Goal: Find specific page/section: Find specific page/section

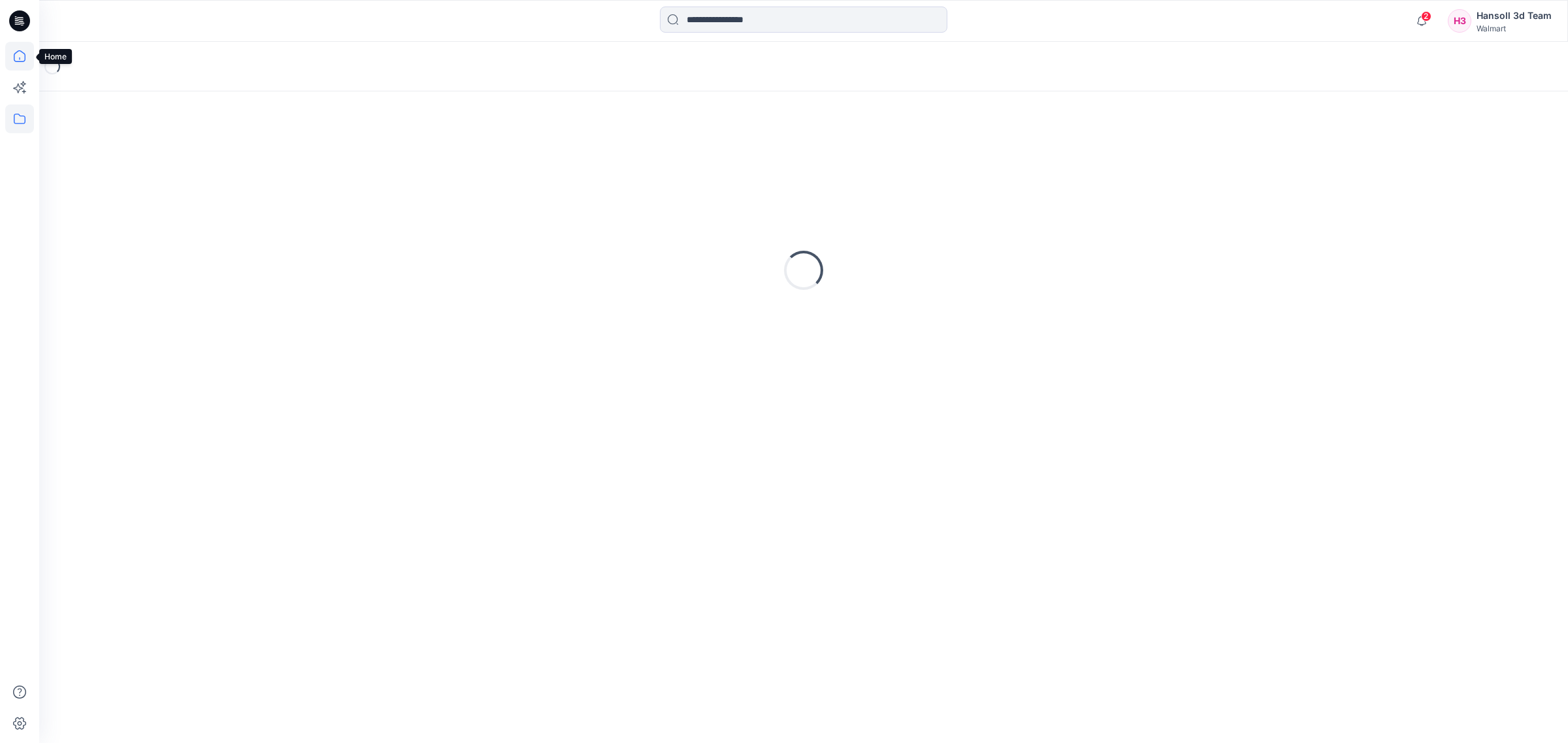
click at [22, 60] on icon at bounding box center [19, 56] width 29 height 29
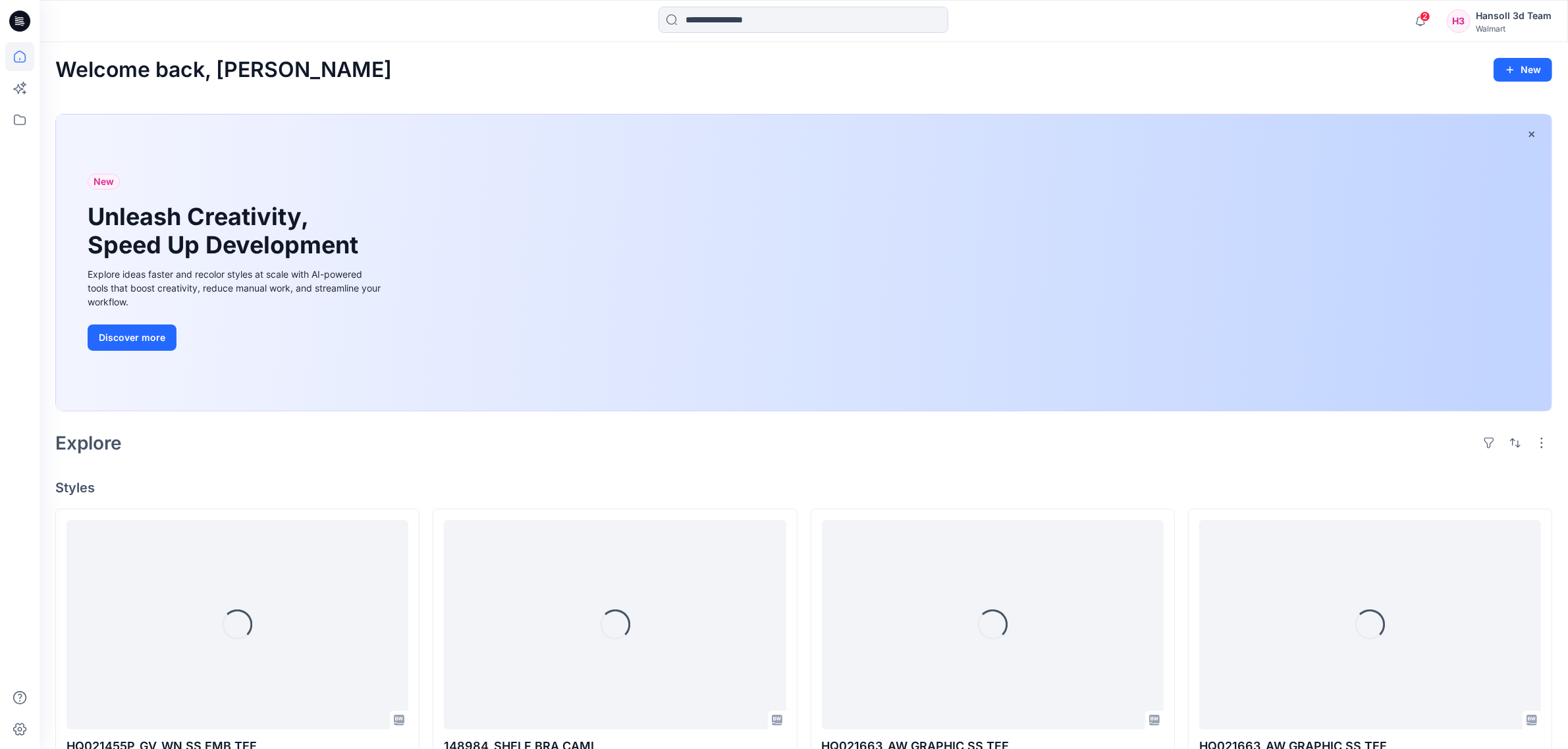
click at [680, 61] on div "Welcome back, [PERSON_NAME] New" at bounding box center [803, 69] width 1497 height 25
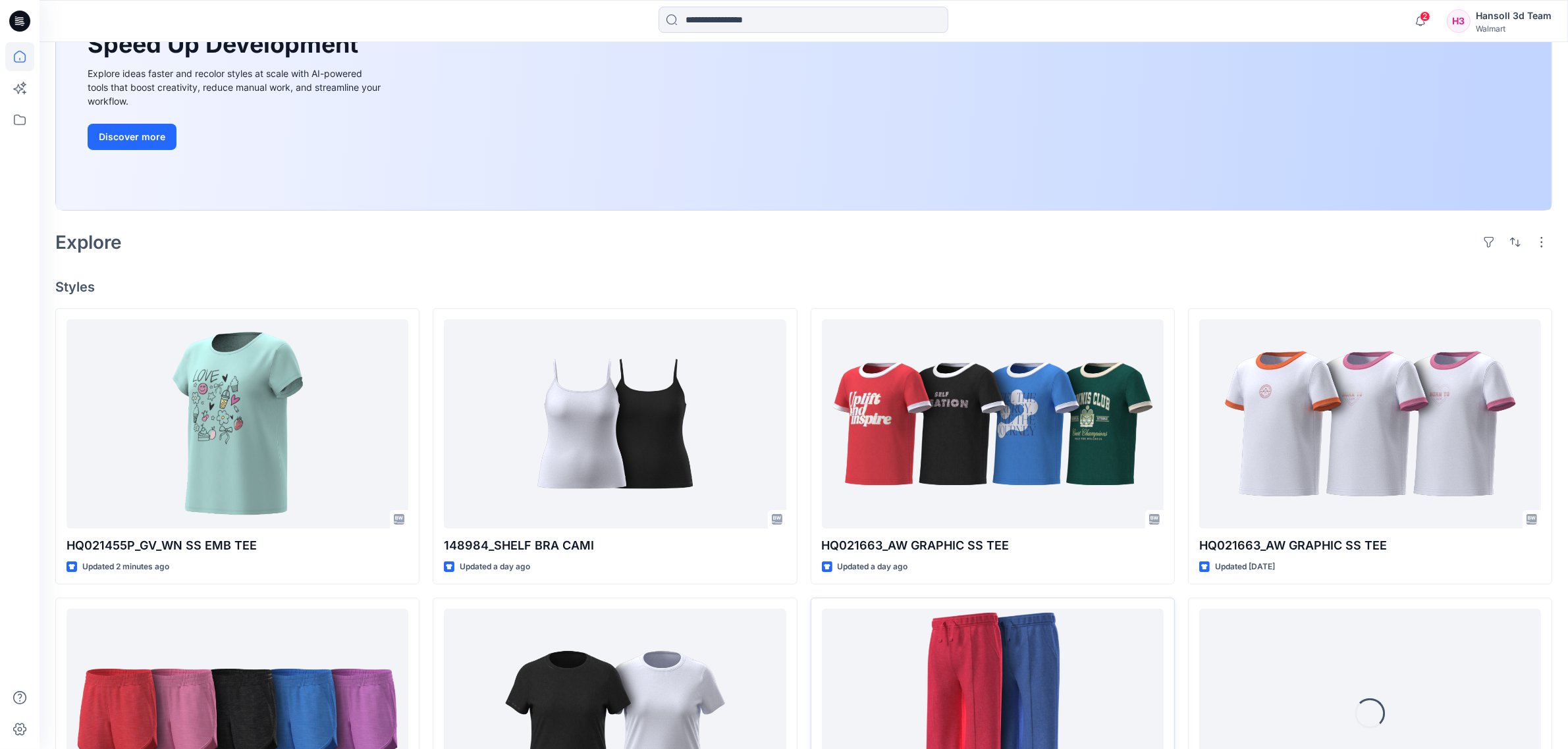
scroll to position [411, 0]
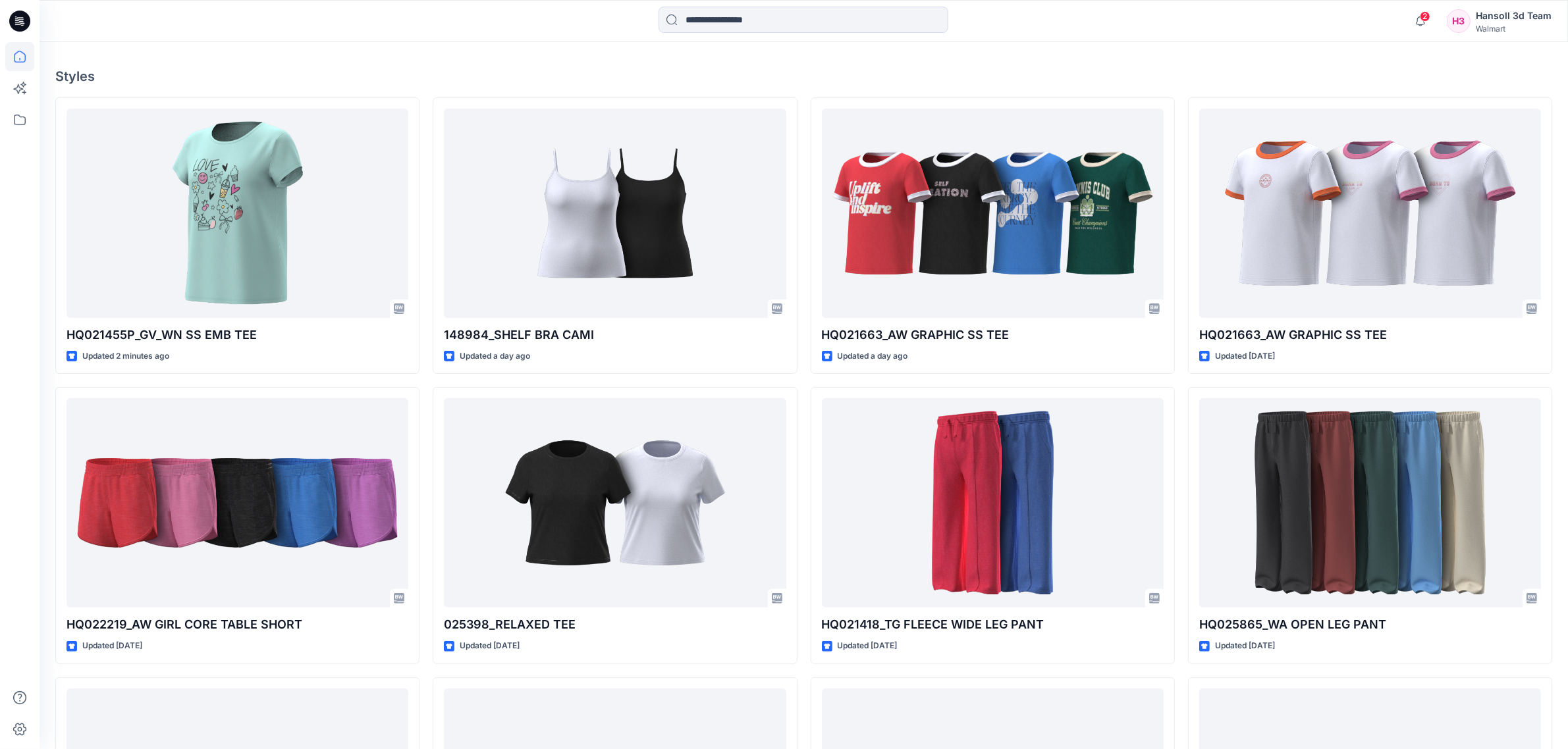
click at [805, 386] on div "HQ021455P_GV_WN SS EMB TEE Updated 2 minutes ago HQ022219_AW GIRL CORE TABLE SH…" at bounding box center [803, 526] width 1497 height 857
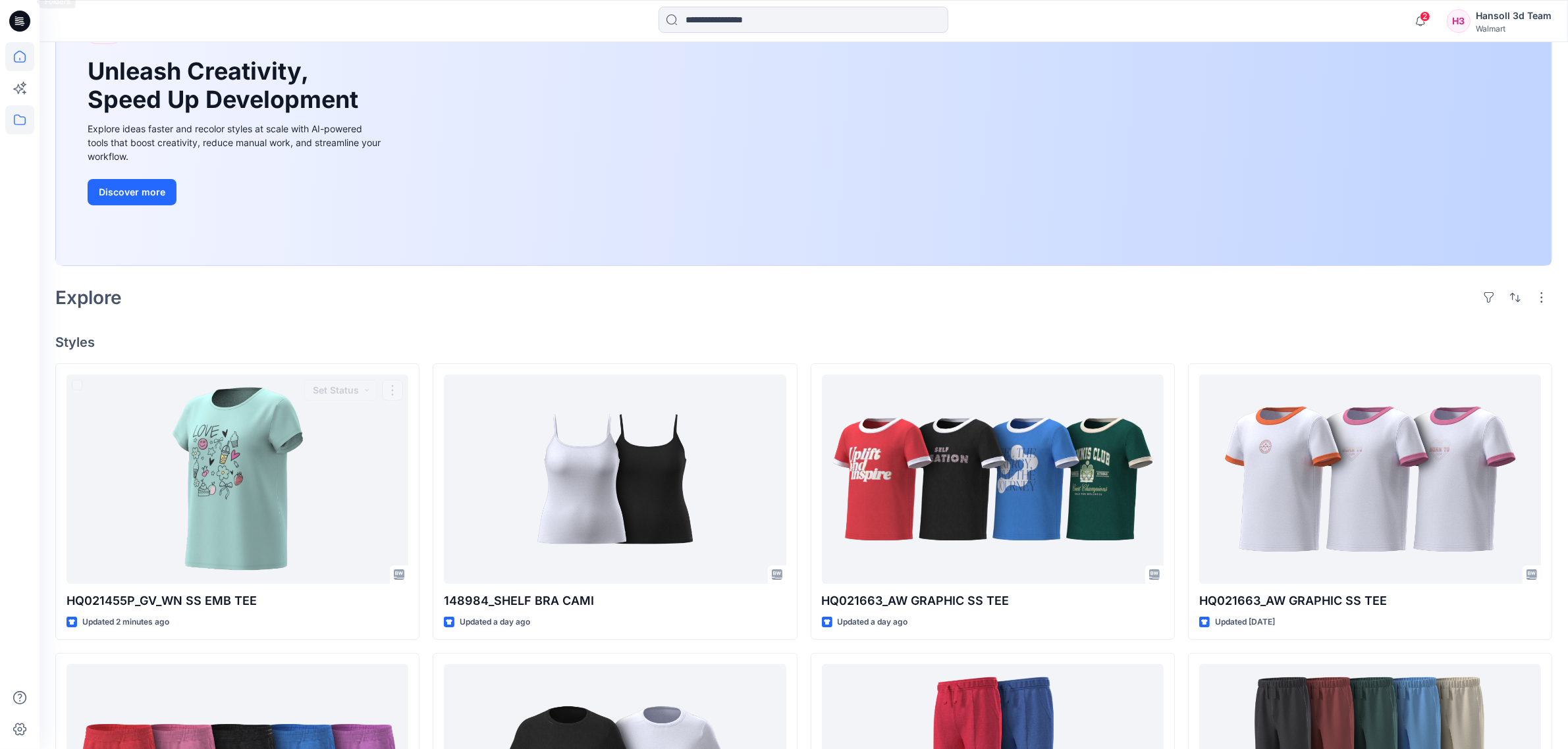
scroll to position [21, 0]
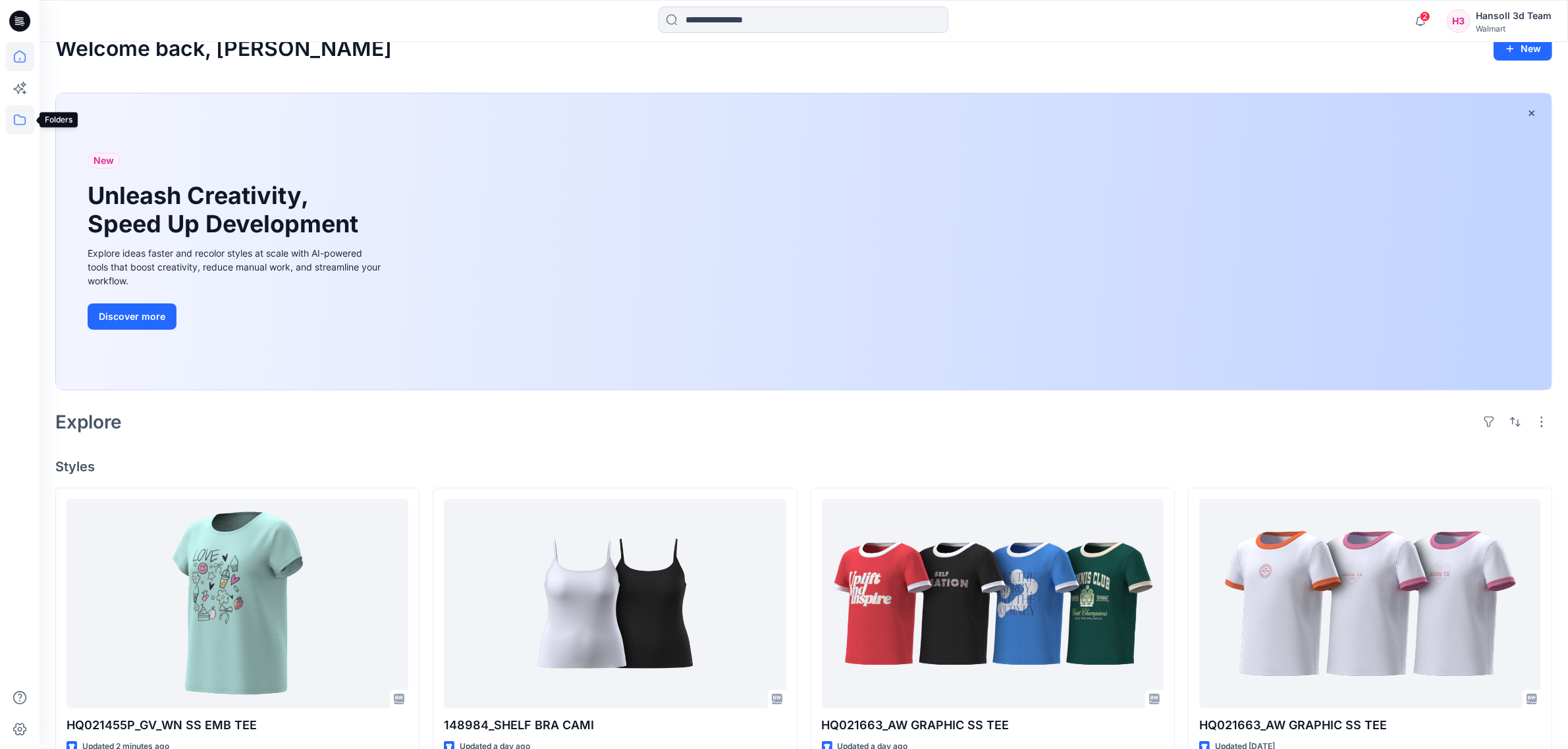
click at [19, 113] on icon at bounding box center [19, 119] width 29 height 29
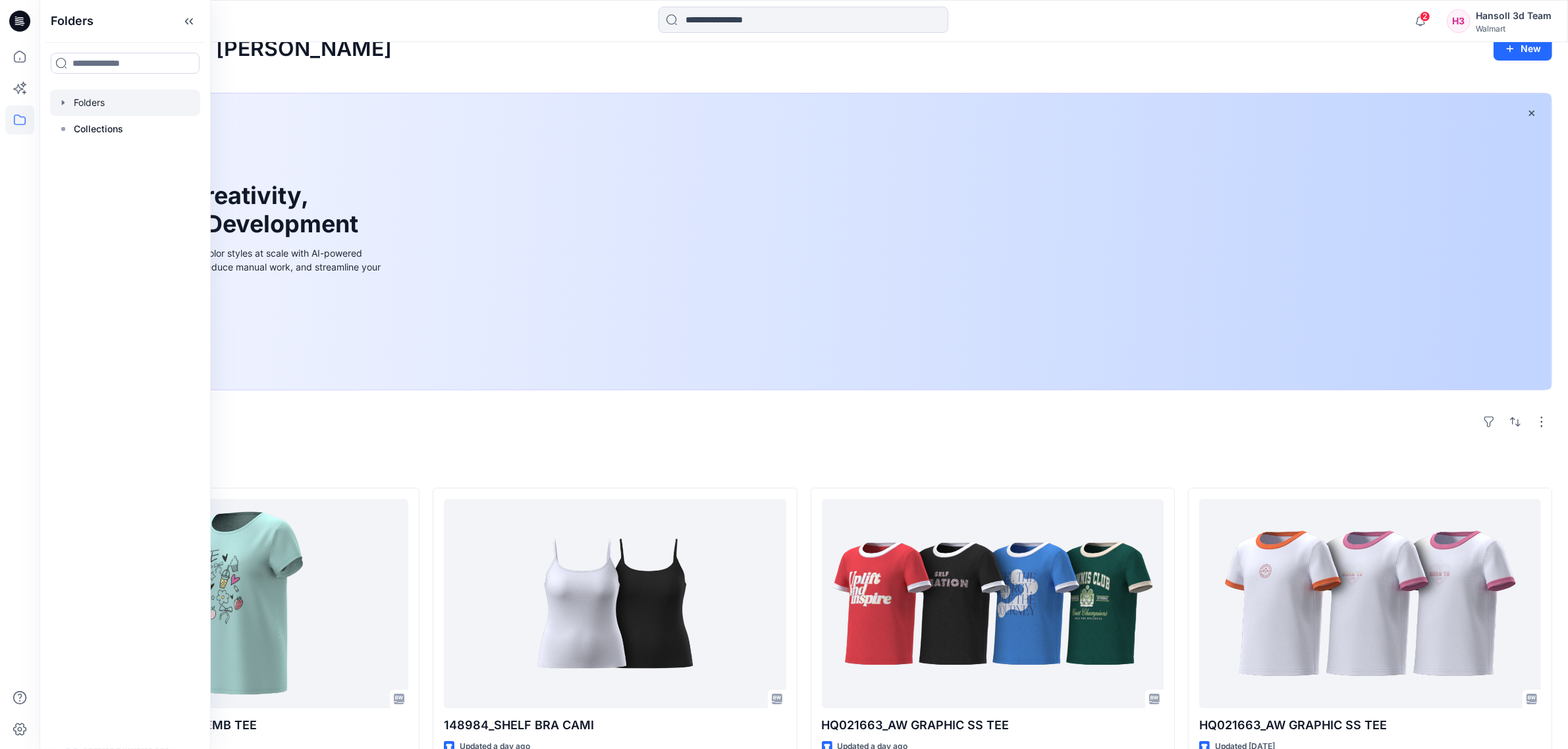
click at [99, 101] on div at bounding box center [124, 102] width 150 height 26
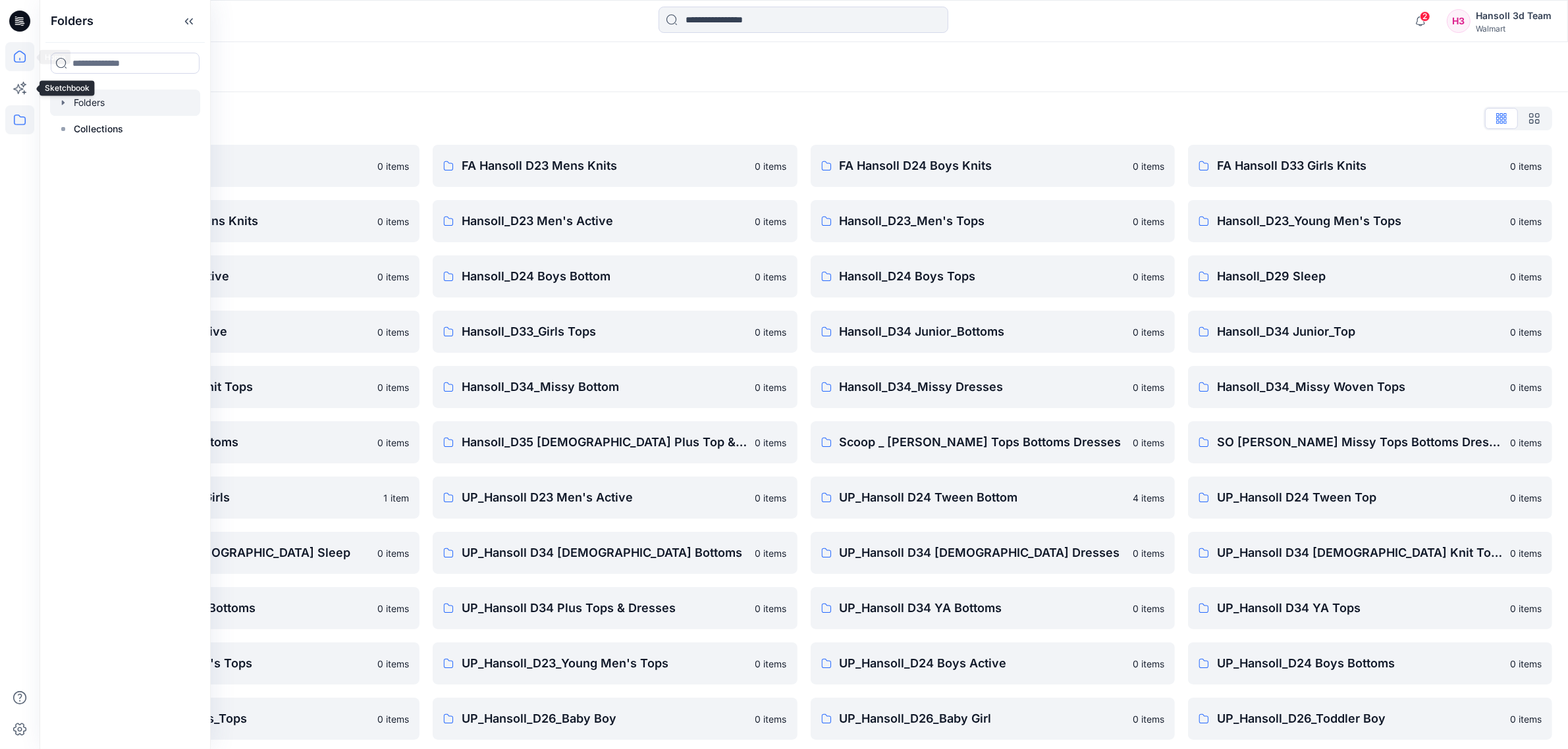
click at [14, 48] on icon at bounding box center [19, 57] width 29 height 29
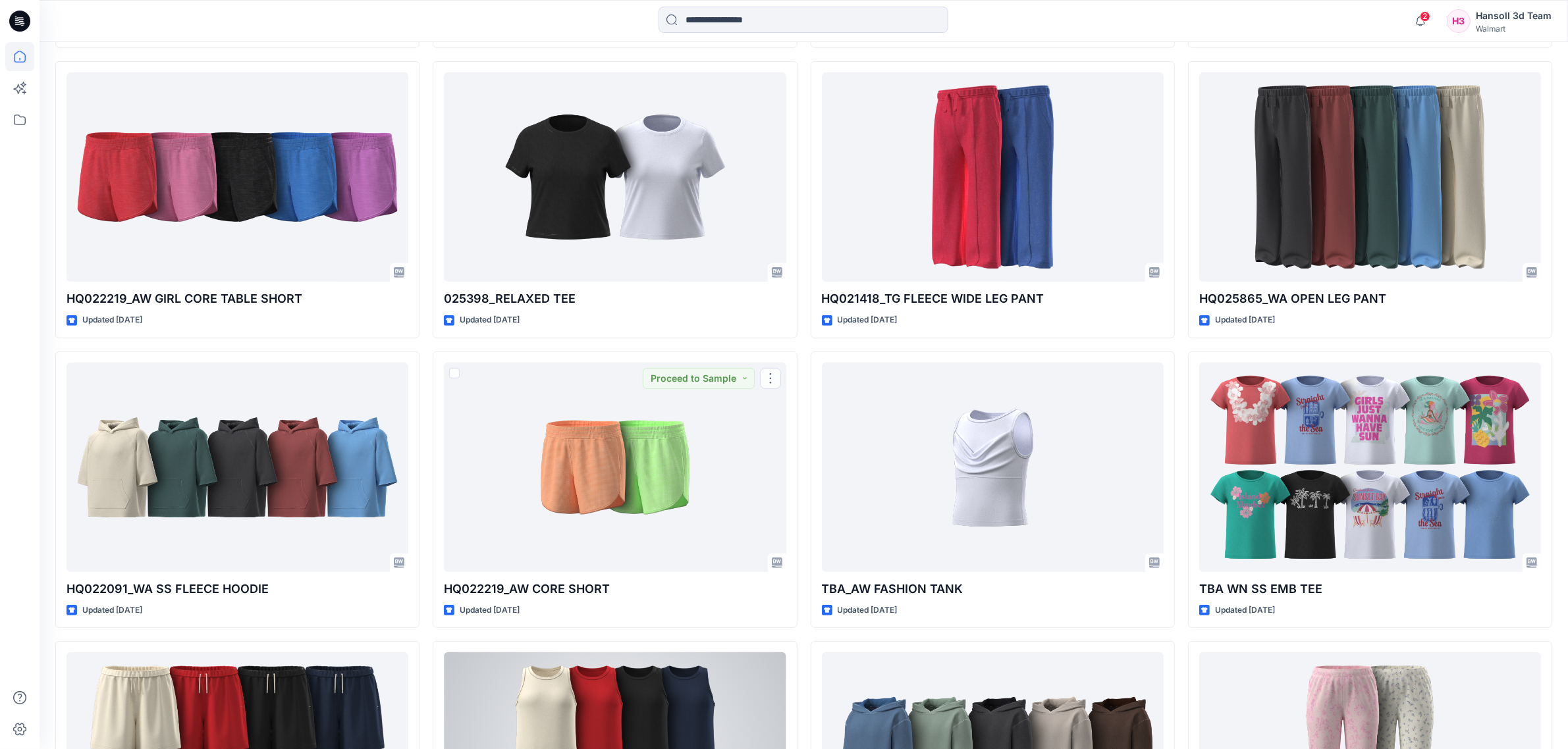
scroll to position [906, 0]
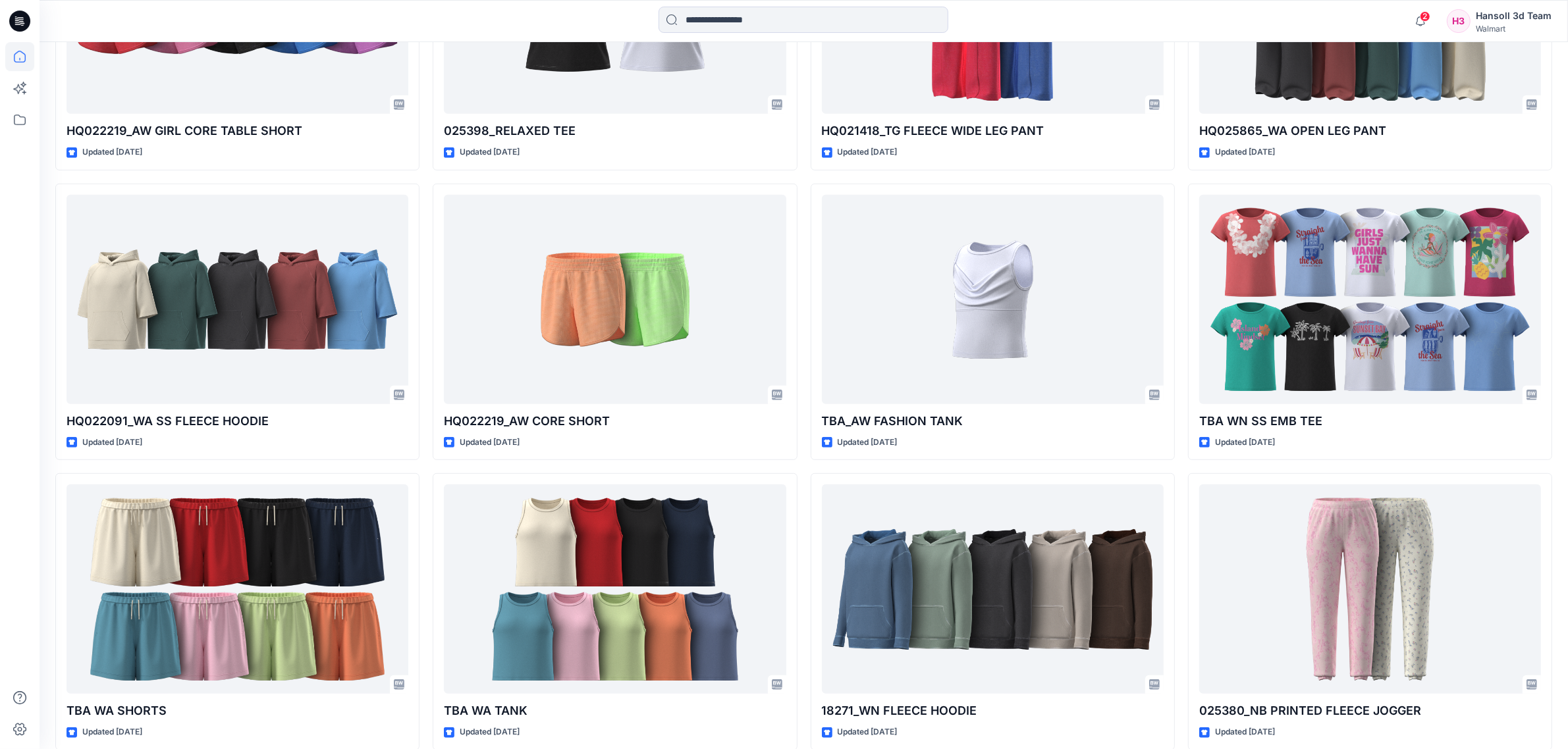
click at [794, 466] on div "148984_SHELF BRA CAMI Updated a day ago 025398_RELAXED TEE Updated [DATE] HQ022…" at bounding box center [615, 467] width 364 height 1727
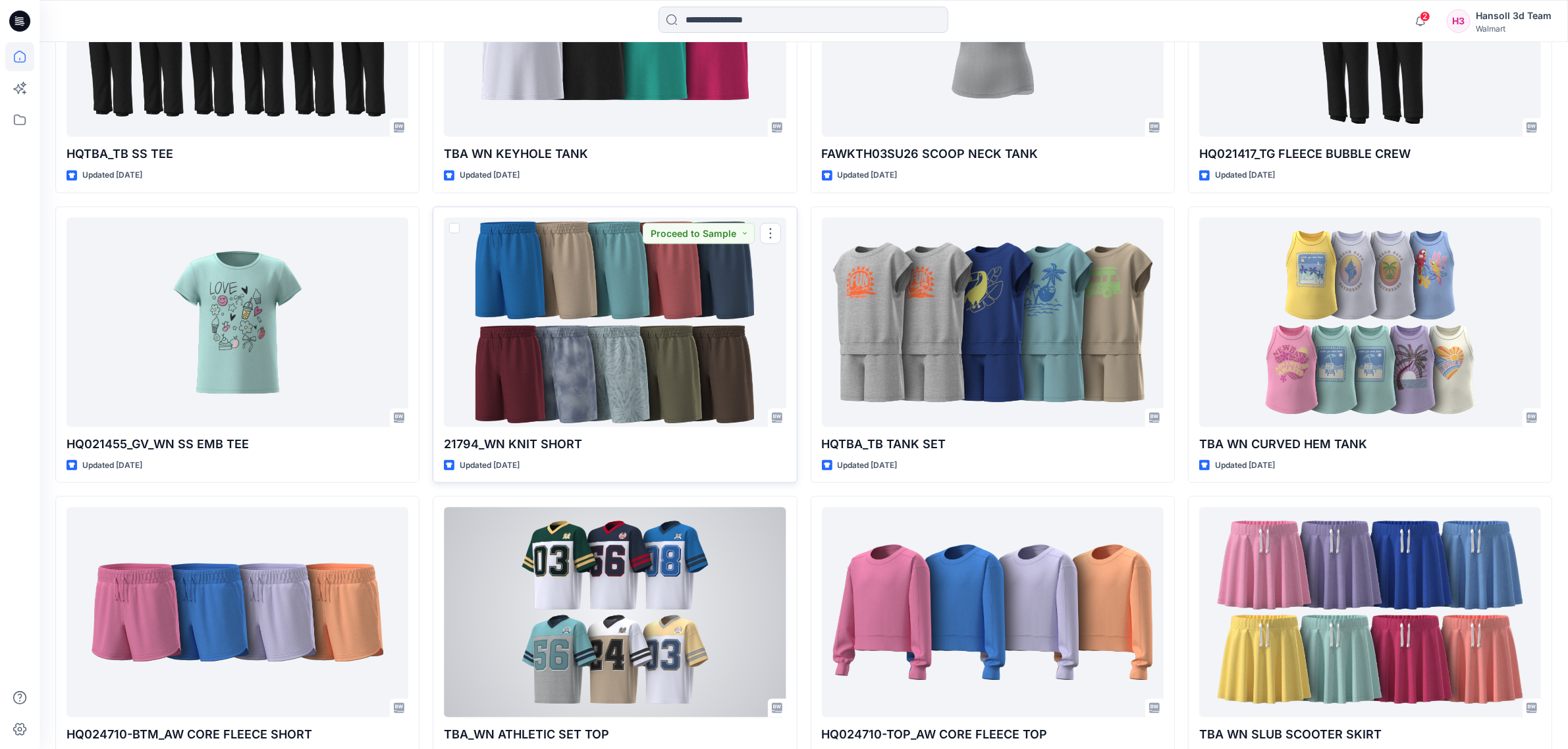
scroll to position [2420, 0]
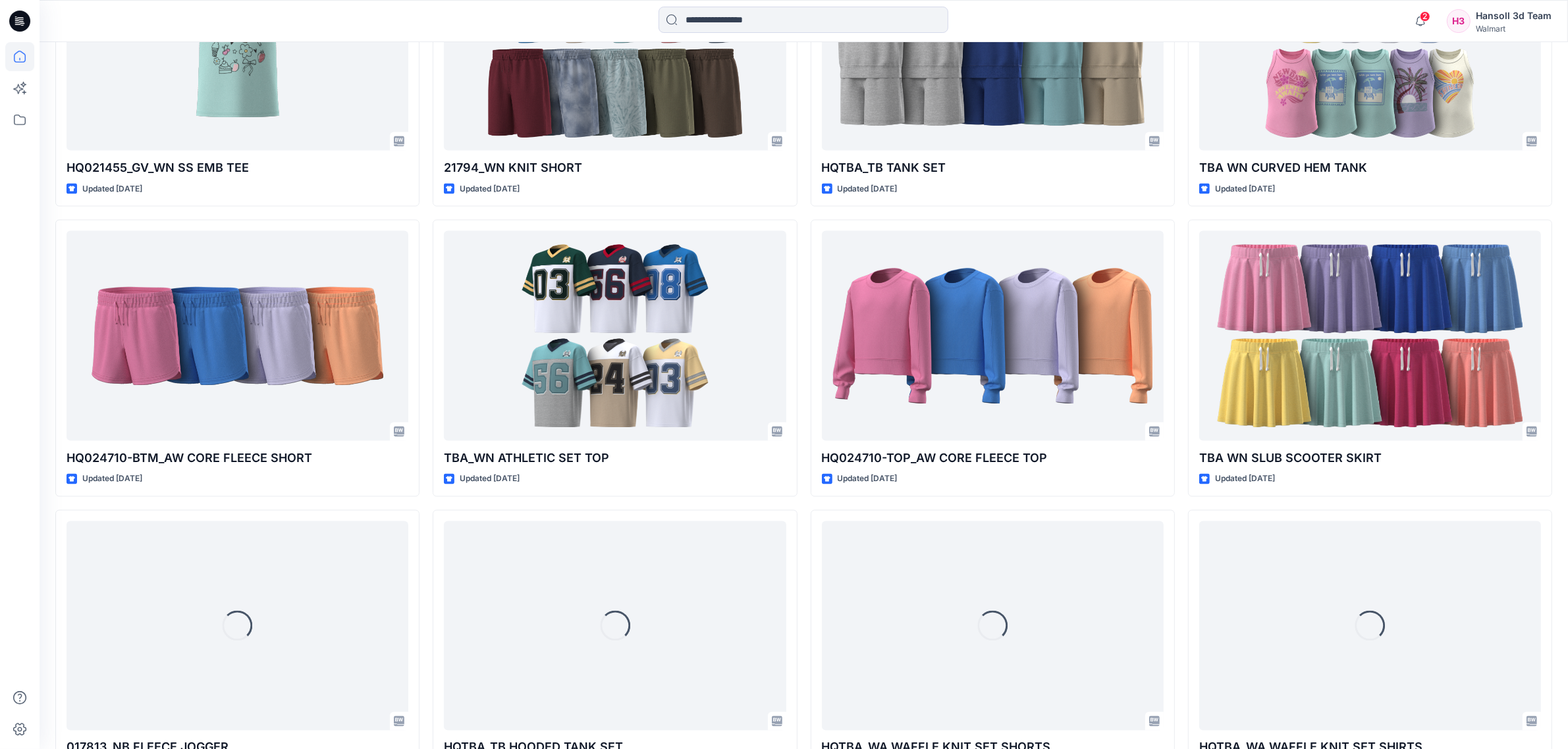
scroll to position [2832, 0]
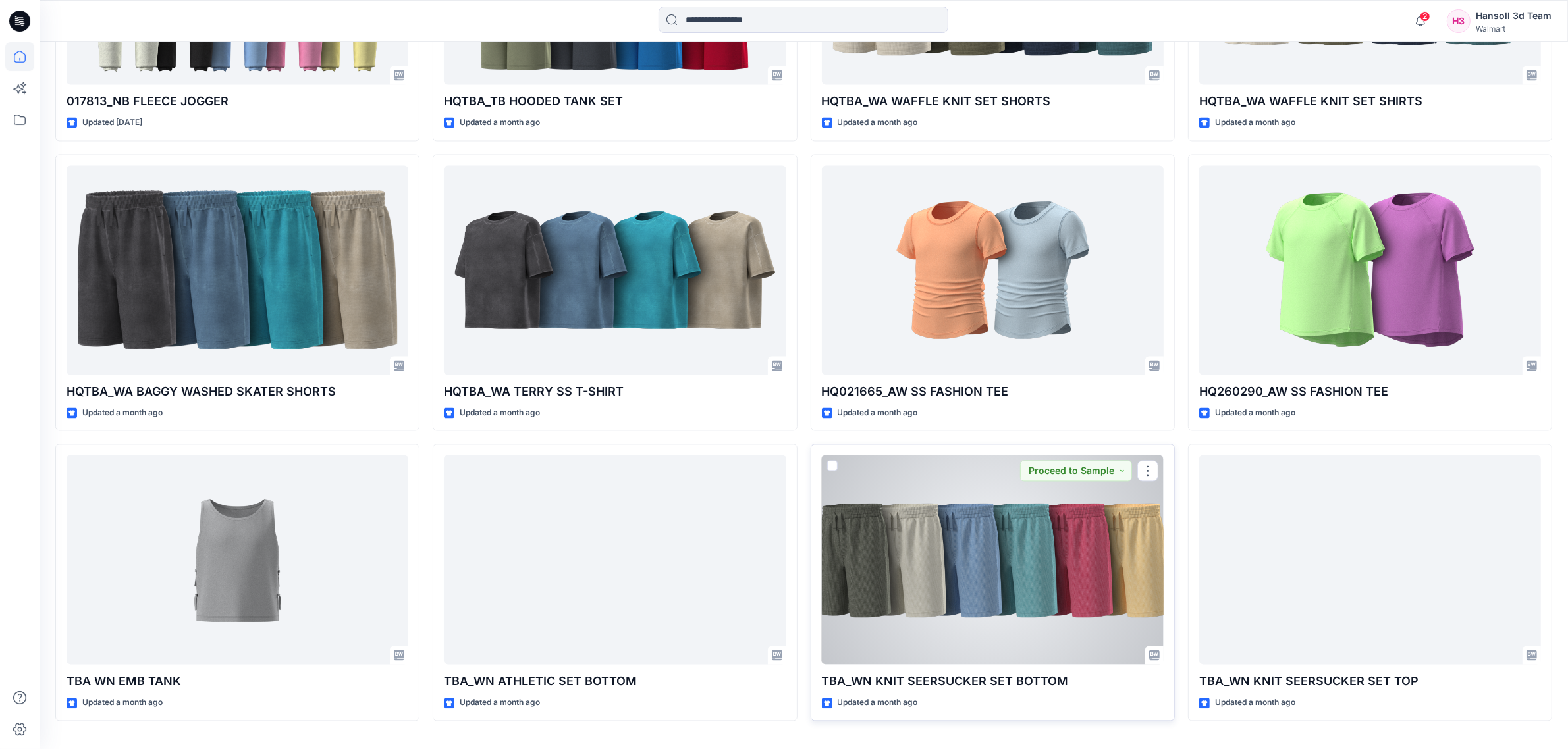
scroll to position [3291, 0]
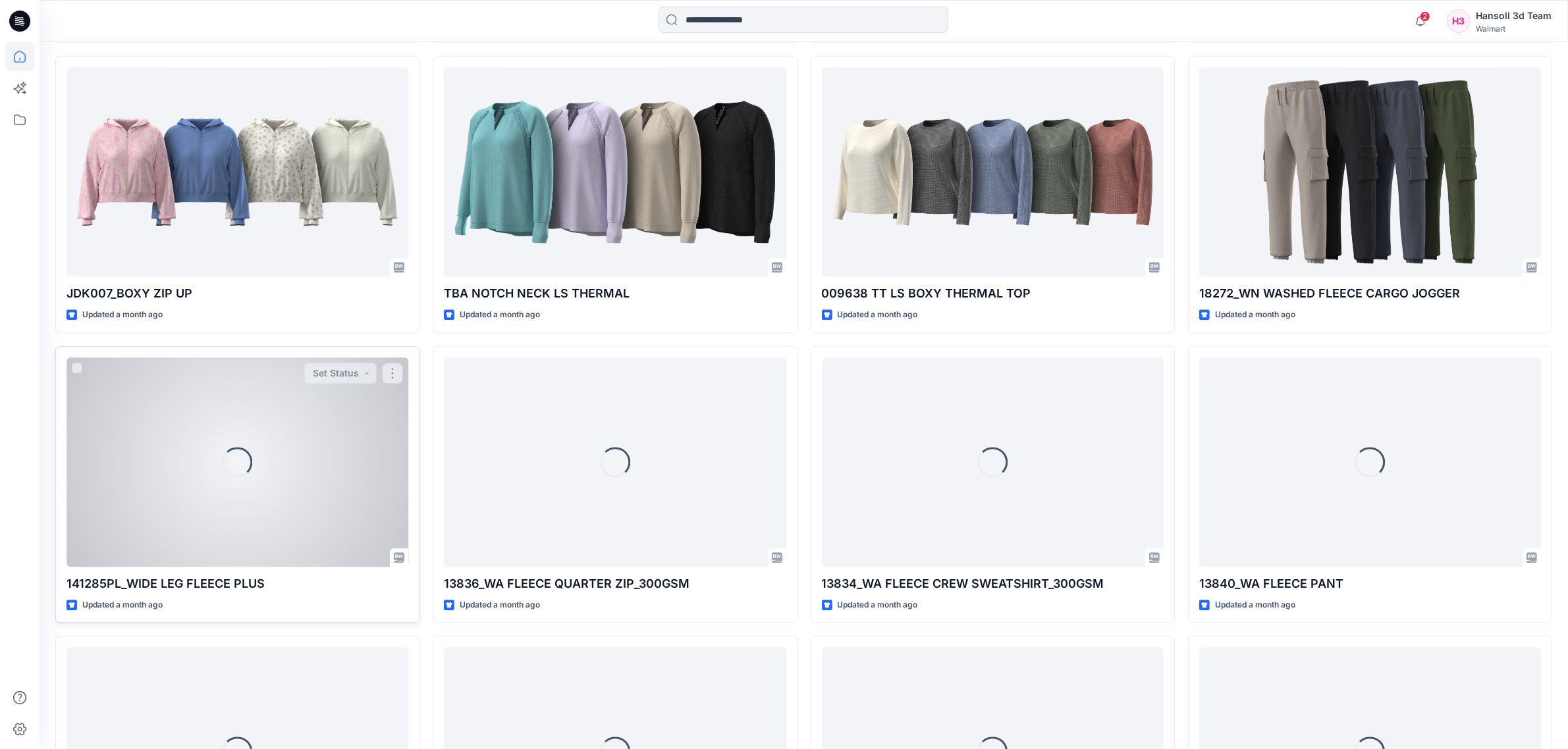
scroll to position [4574, 0]
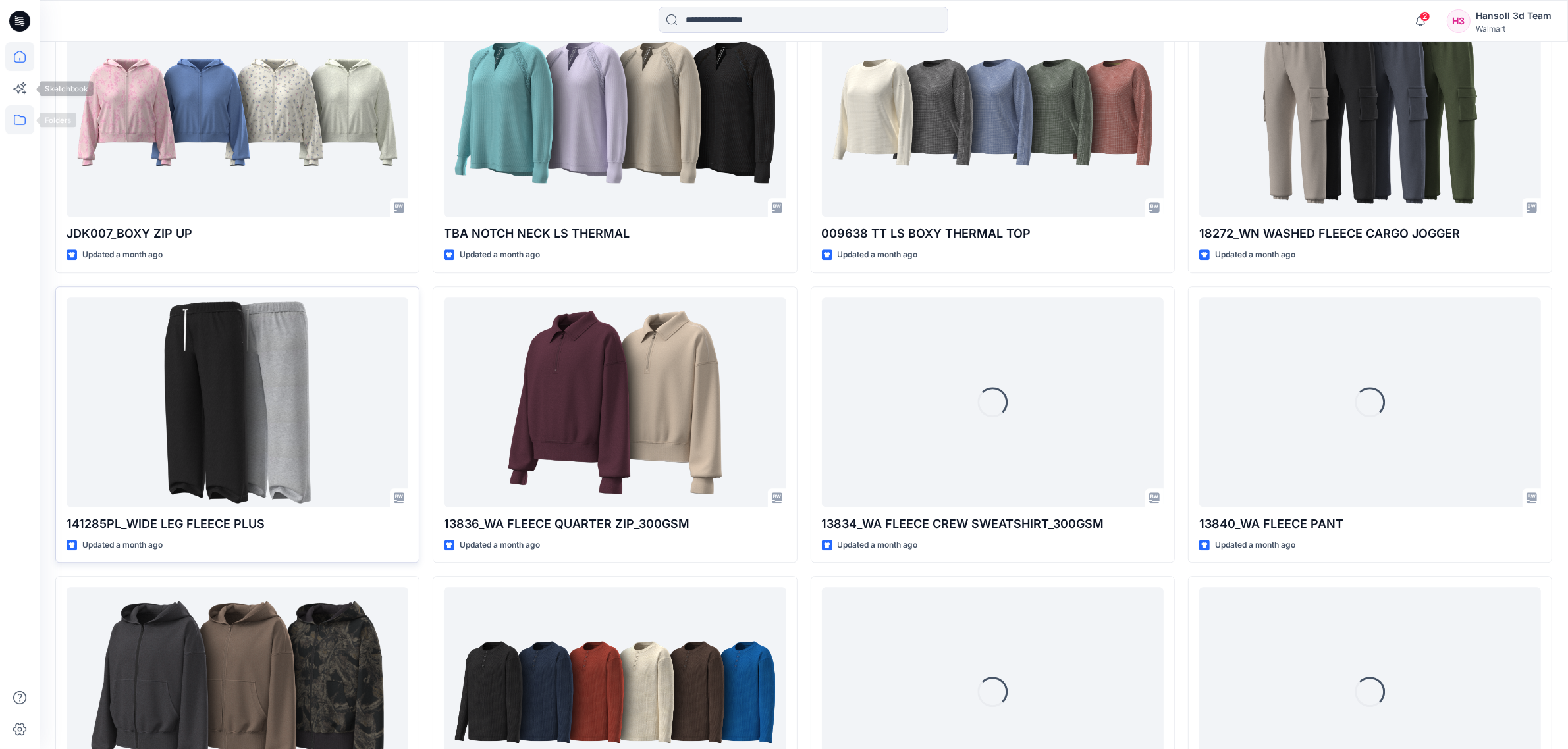
click at [21, 116] on icon at bounding box center [19, 119] width 29 height 29
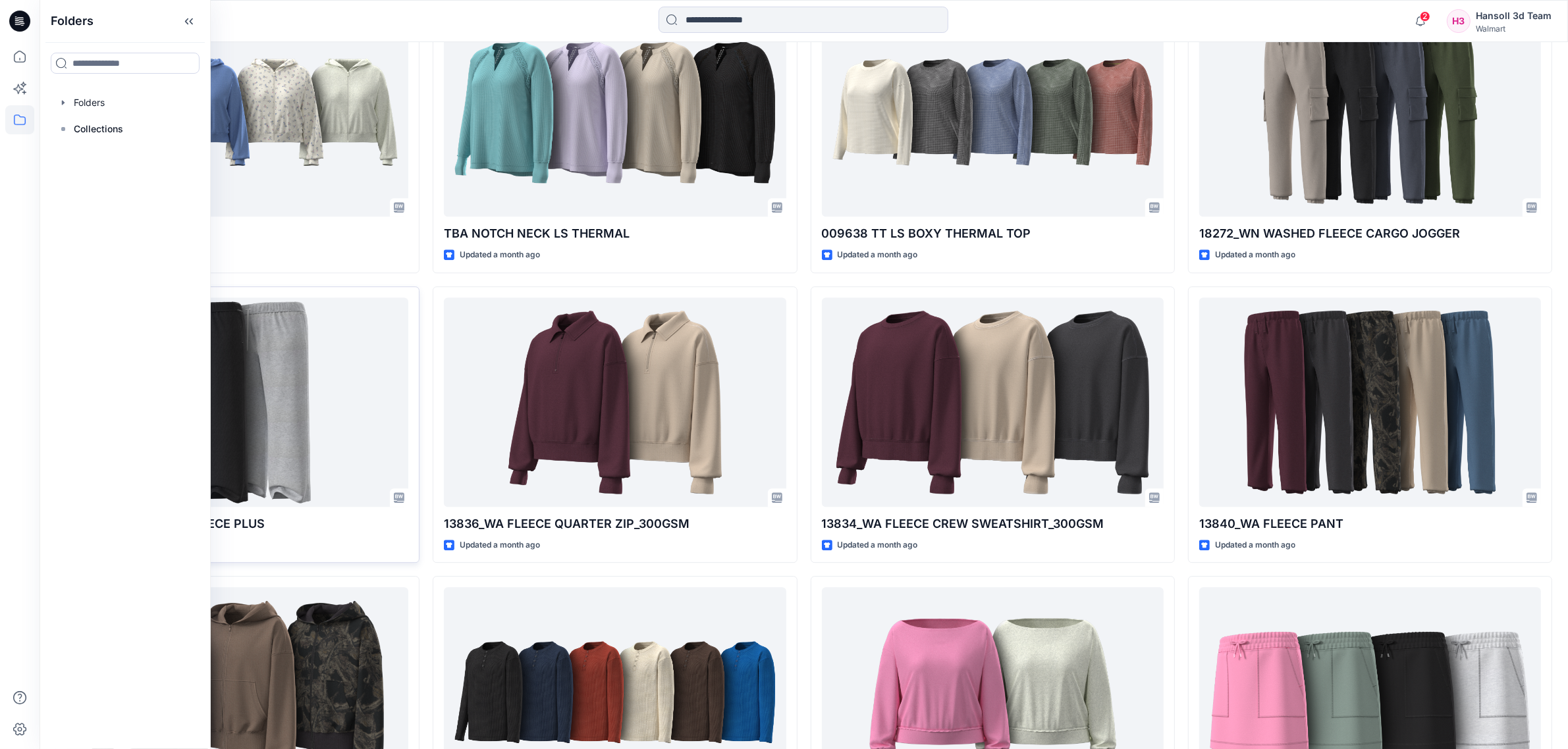
click at [80, 85] on div "Folders Folders Collections" at bounding box center [125, 374] width 171 height 749
click at [80, 96] on div at bounding box center [124, 102] width 150 height 26
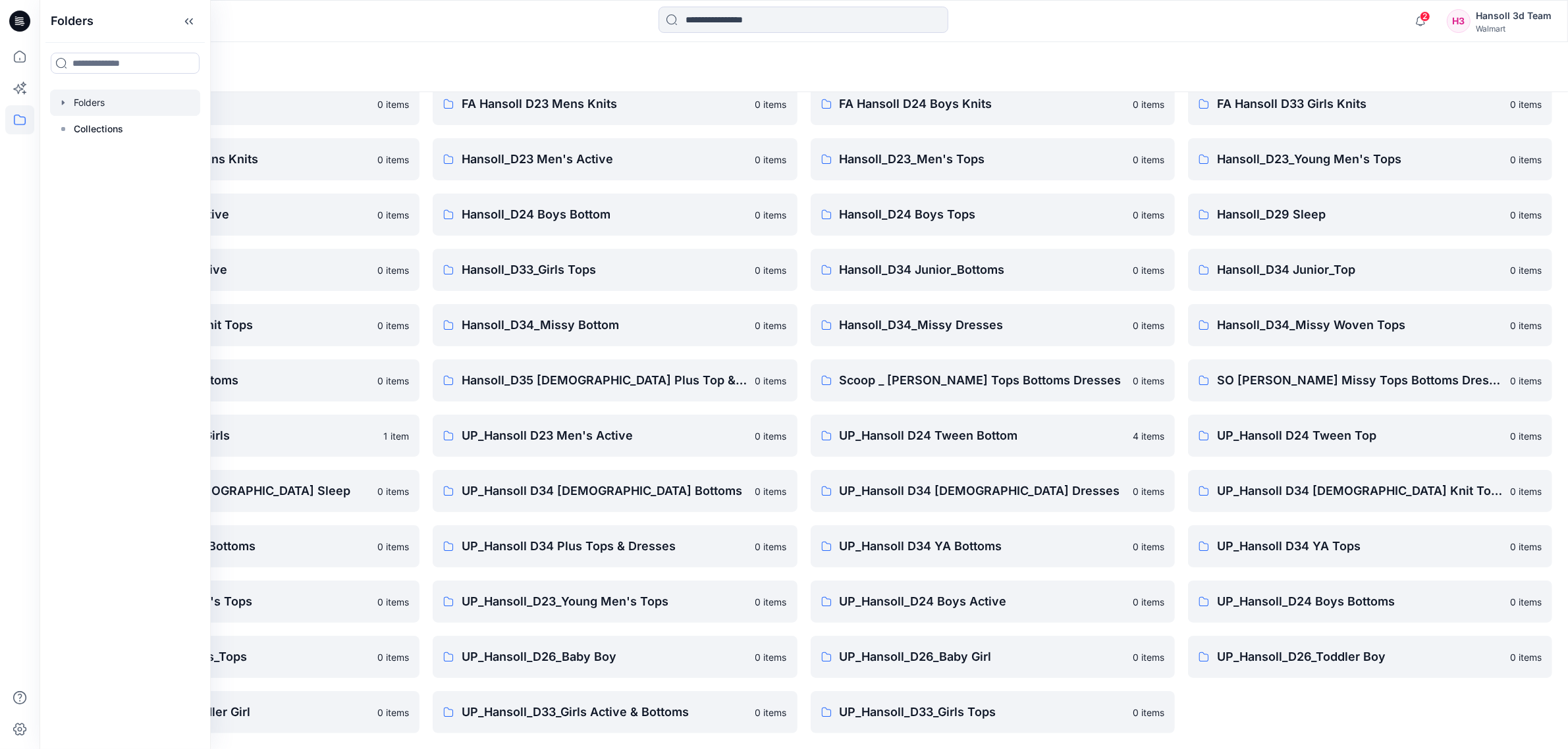
scroll to position [61, 0]
click at [1157, 636] on div "Folders List EcoShot Hansoll 0 items FA Hansoll D34 Womens Knits 0 items Hansol…" at bounding box center [803, 390] width 1528 height 719
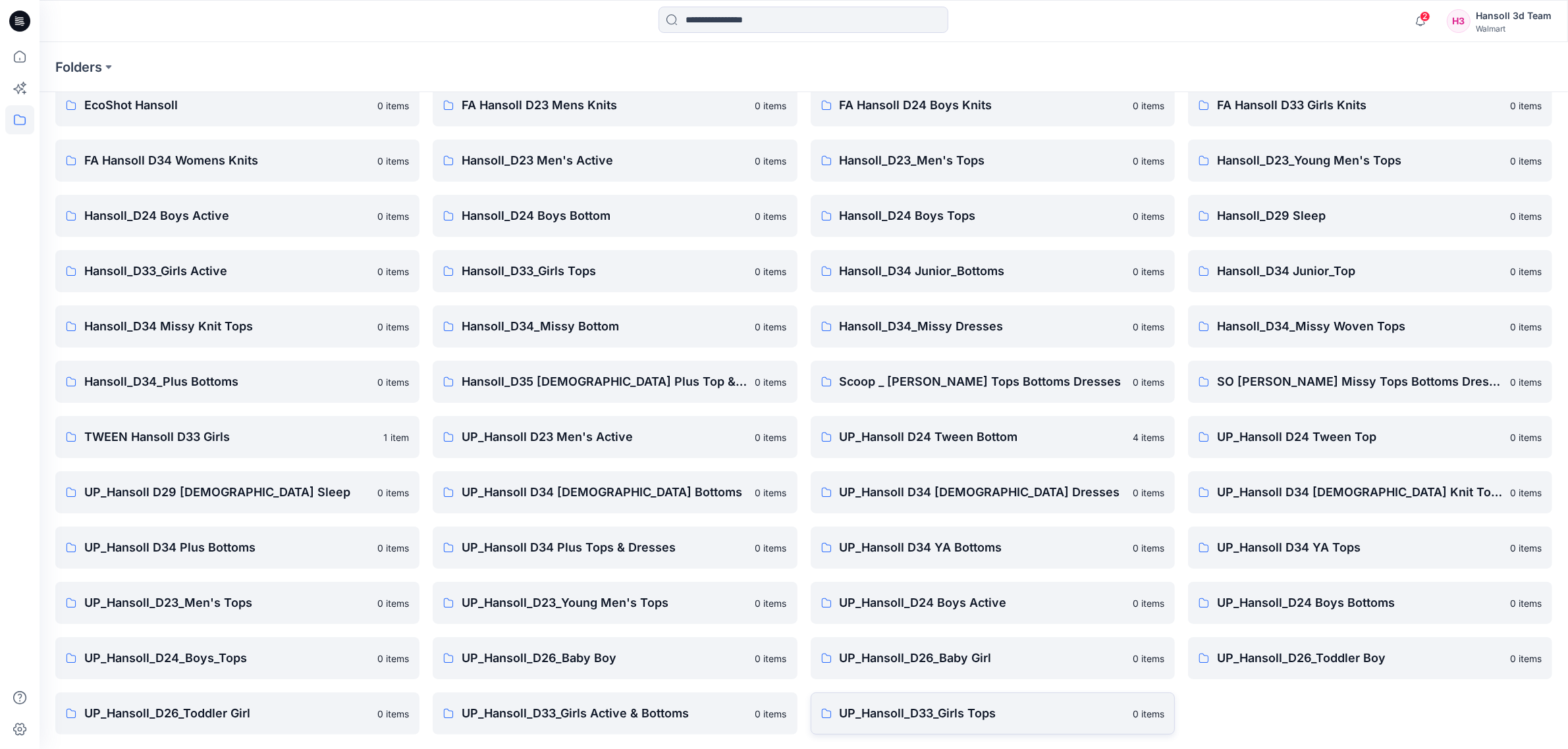
click at [1026, 636] on link "UP_Hansoll_D33_Girls Tops 0 items" at bounding box center [993, 713] width 364 height 42
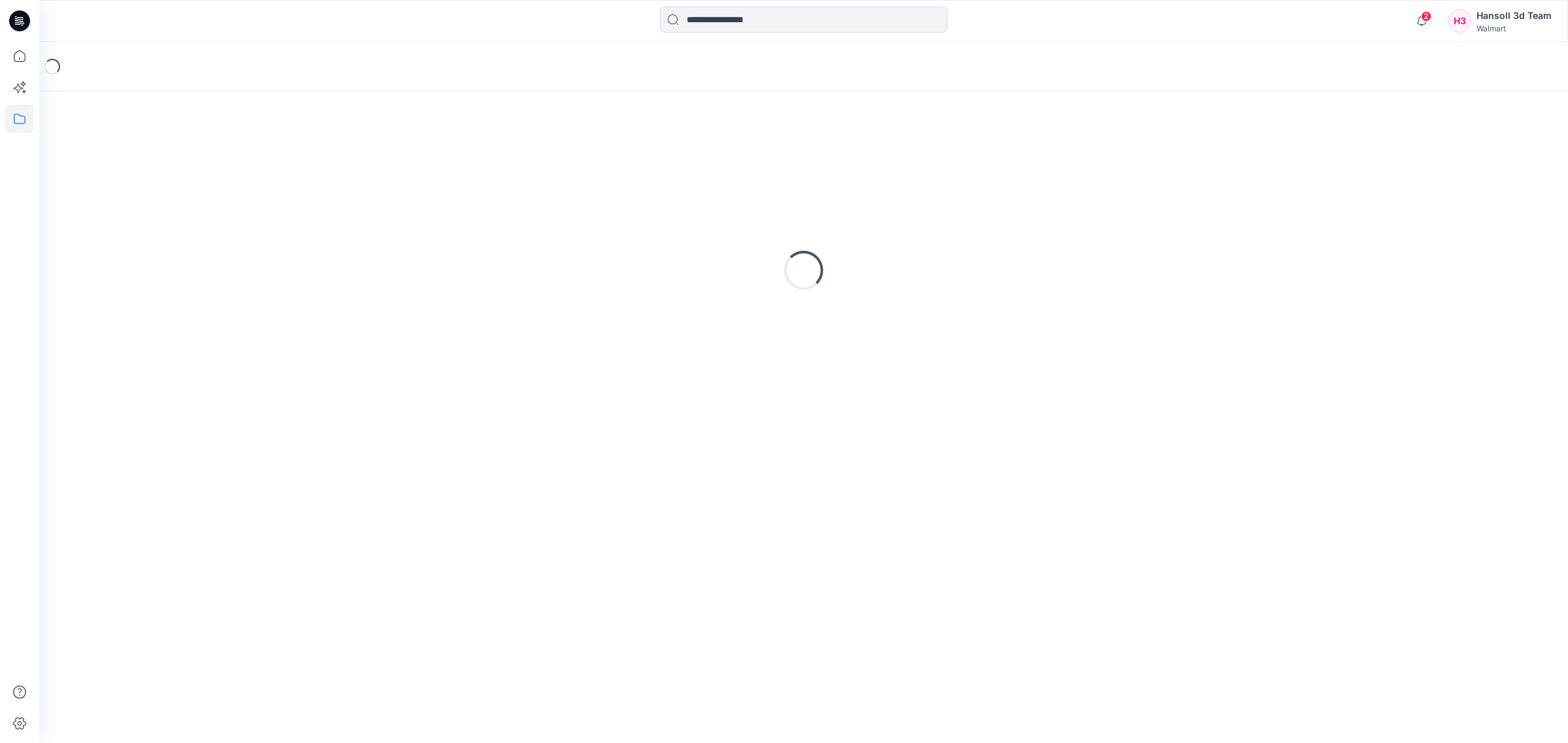
click at [1043, 41] on div "2 Notifications Your style HQ021455P_GV_WN SS EMB TEE is ready 1 new Colorways …" at bounding box center [804, 21] width 1529 height 42
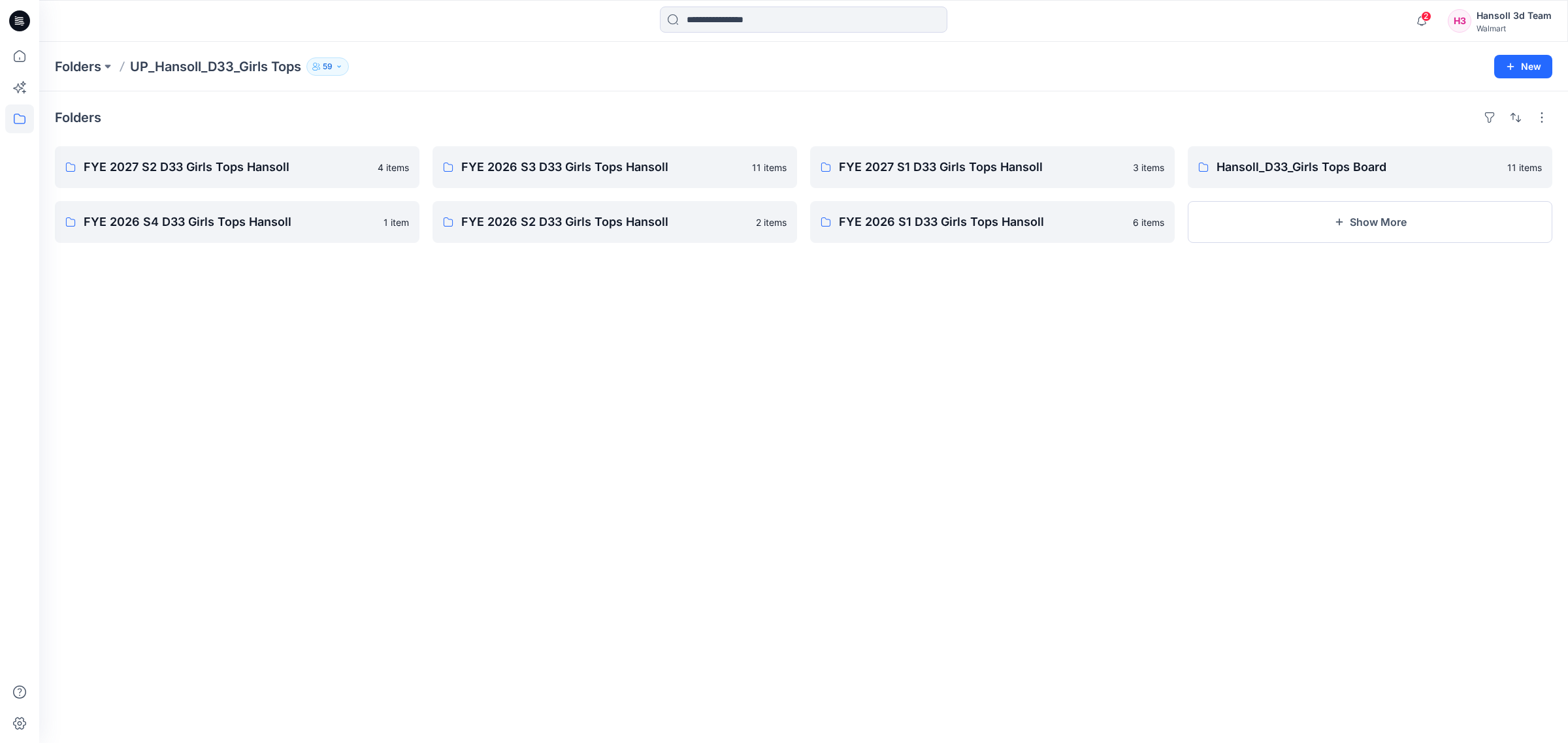
click at [1043, 41] on div "2 Notifications Your style HQ021455P_GV_WN SS EMB TEE is ready 1 new Colorways …" at bounding box center [804, 21] width 1529 height 42
click at [1032, 451] on div "Folders FYE 2027 S2 D33 Girls Tops Hansoll 4 items FYE 2026 S4 D33 Girls Tops H…" at bounding box center [804, 417] width 1529 height 651
click at [647, 489] on div "Folders FYE 2027 S2 D33 Girls Tops Hansoll 4 items FYE 2026 S4 D33 Girls Tops H…" at bounding box center [804, 417] width 1529 height 651
drag, startPoint x: 635, startPoint y: 583, endPoint x: 609, endPoint y: 475, distance: 111.1
click at [636, 583] on div "Folders FYE 2027 S2 D33 Girls Tops Hansoll 4 items FYE 2026 S4 D33 Girls Tops H…" at bounding box center [804, 417] width 1529 height 651
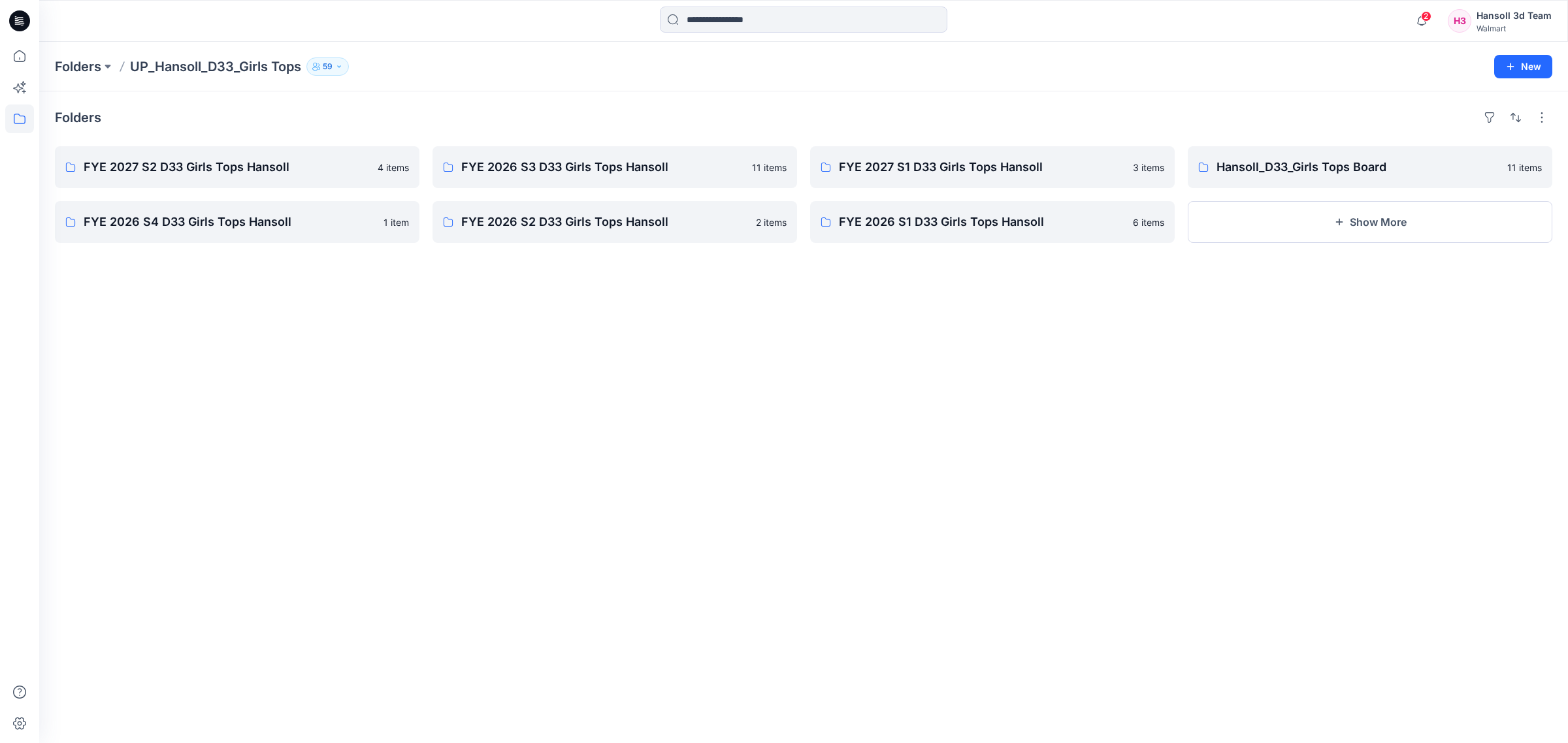
click at [722, 481] on div "Folders FYE 2027 S2 D33 Girls Tops Hansoll 4 items FYE 2026 S4 D33 Girls Tops H…" at bounding box center [804, 417] width 1529 height 651
click at [791, 429] on div "Folders FYE 2027 S2 D33 Girls Tops Hansoll 4 items FYE 2026 S4 D33 Girls Tops H…" at bounding box center [804, 417] width 1529 height 651
click at [791, 380] on div "Folders FYE 2027 S2 D33 Girls Tops Hansoll 4 items FYE 2026 S4 D33 Girls Tops H…" at bounding box center [804, 417] width 1529 height 651
click at [548, 185] on link "FYE 2026 S3 D33 Girls Tops Hansoll" at bounding box center [615, 167] width 364 height 42
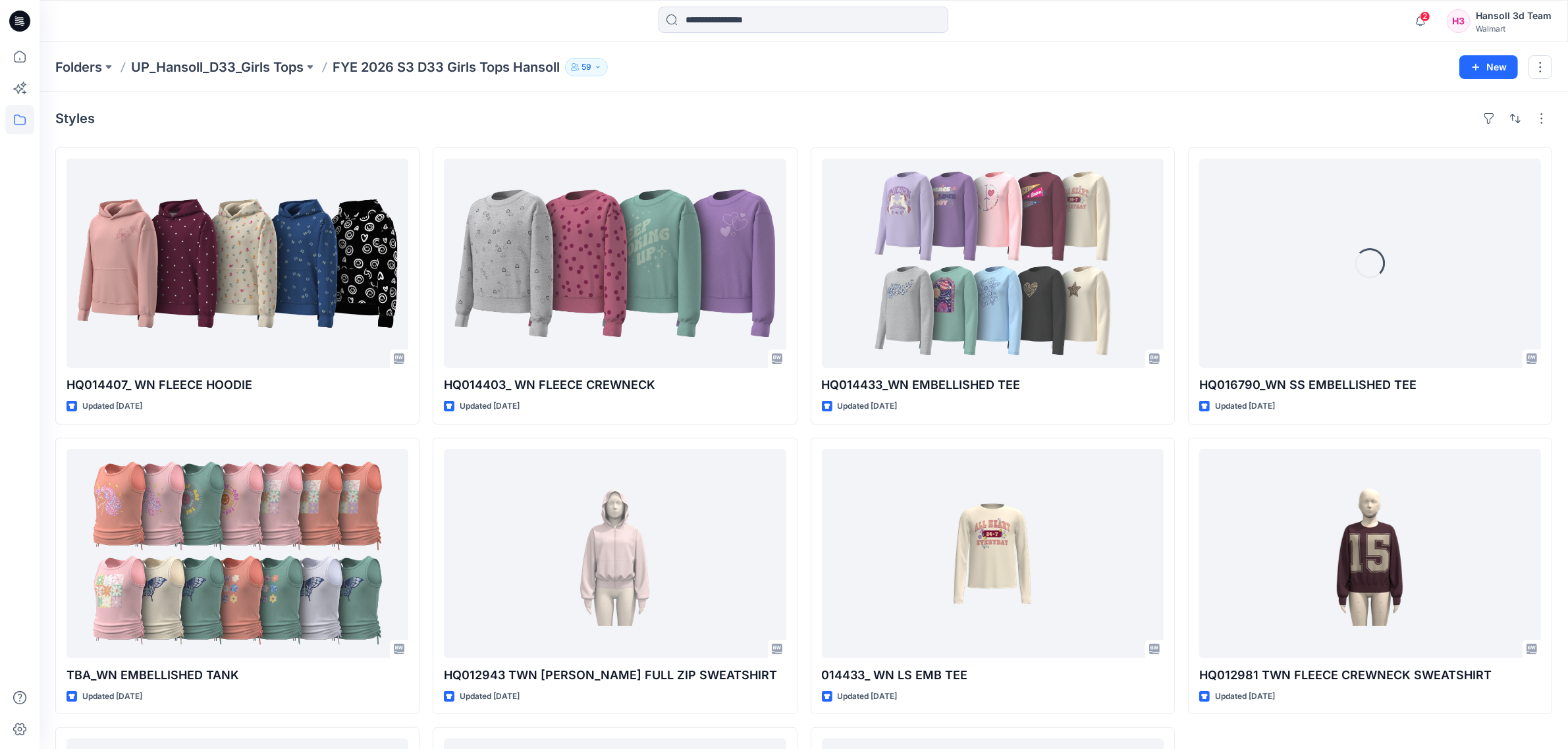
click at [808, 636] on div "HQ014407_ WN FLEECE HOODIE Updated [DATE] TBA_WN EMBELLISHED TANK Updated [DATE…" at bounding box center [803, 576] width 1497 height 857
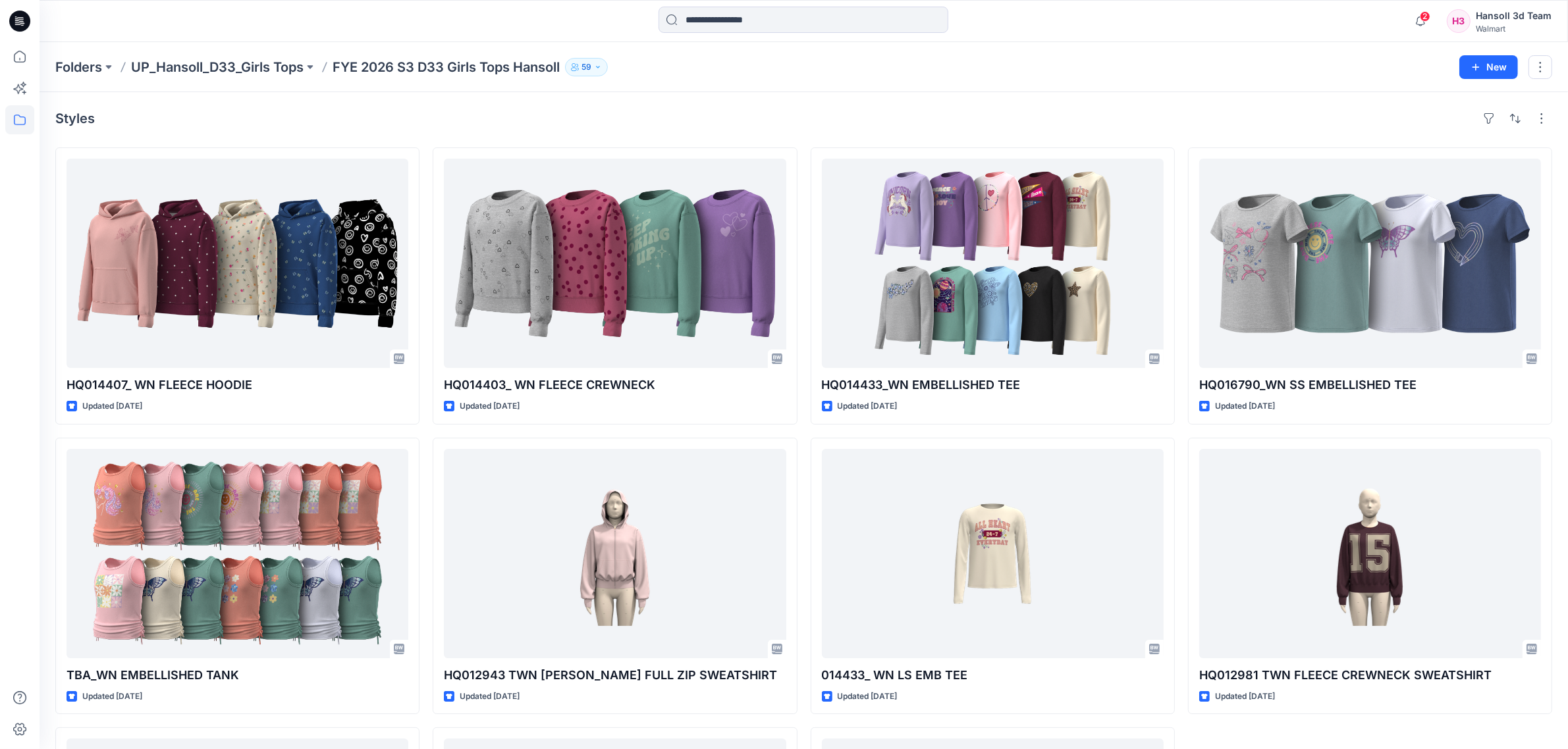
click at [808, 636] on div "HQ014407_ WN FLEECE HOODIE Updated [DATE] TBA_WN EMBELLISHED TANK Updated [DATE…" at bounding box center [803, 576] width 1497 height 857
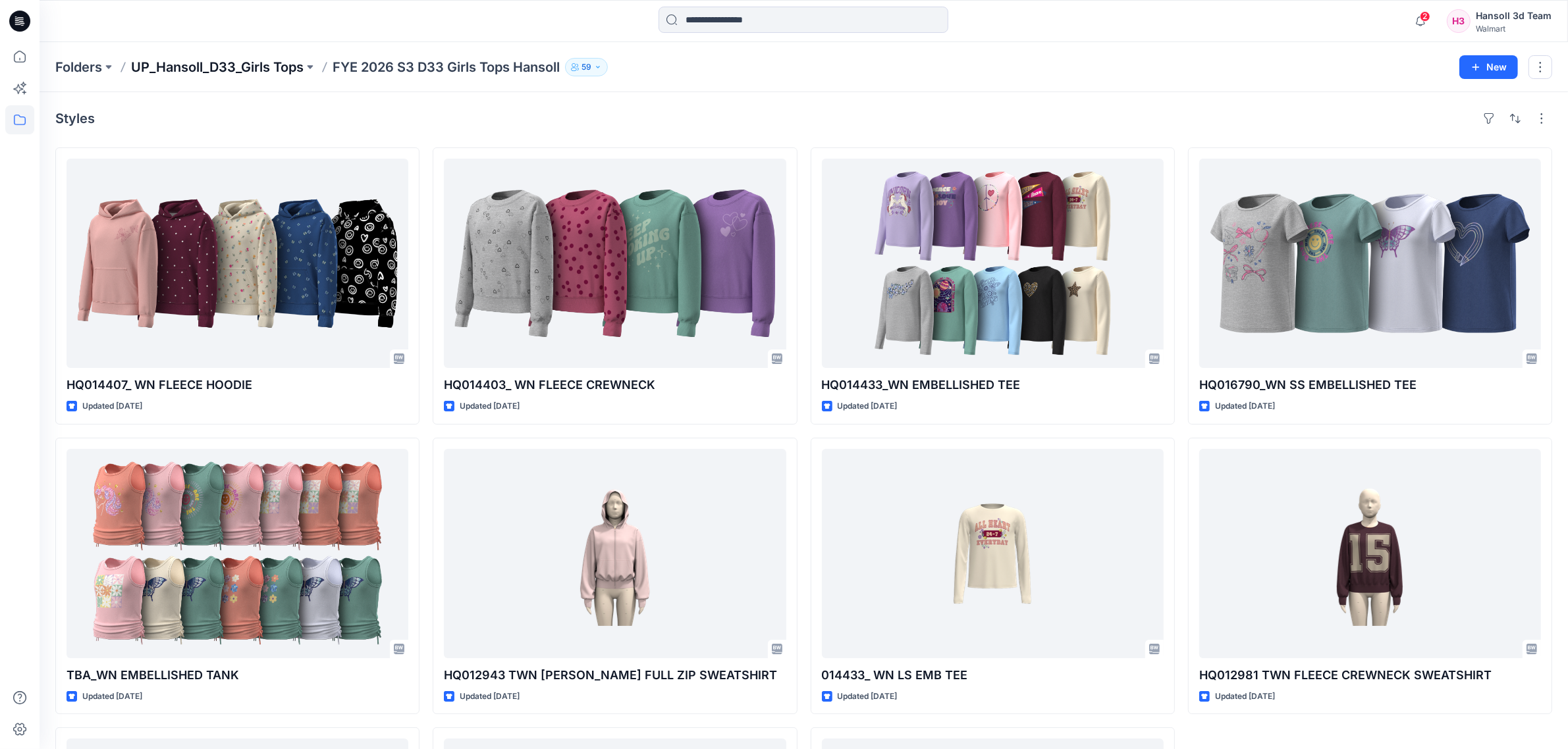
click at [209, 68] on p "UP_Hansoll_D33_Girls Tops" at bounding box center [218, 67] width 173 height 19
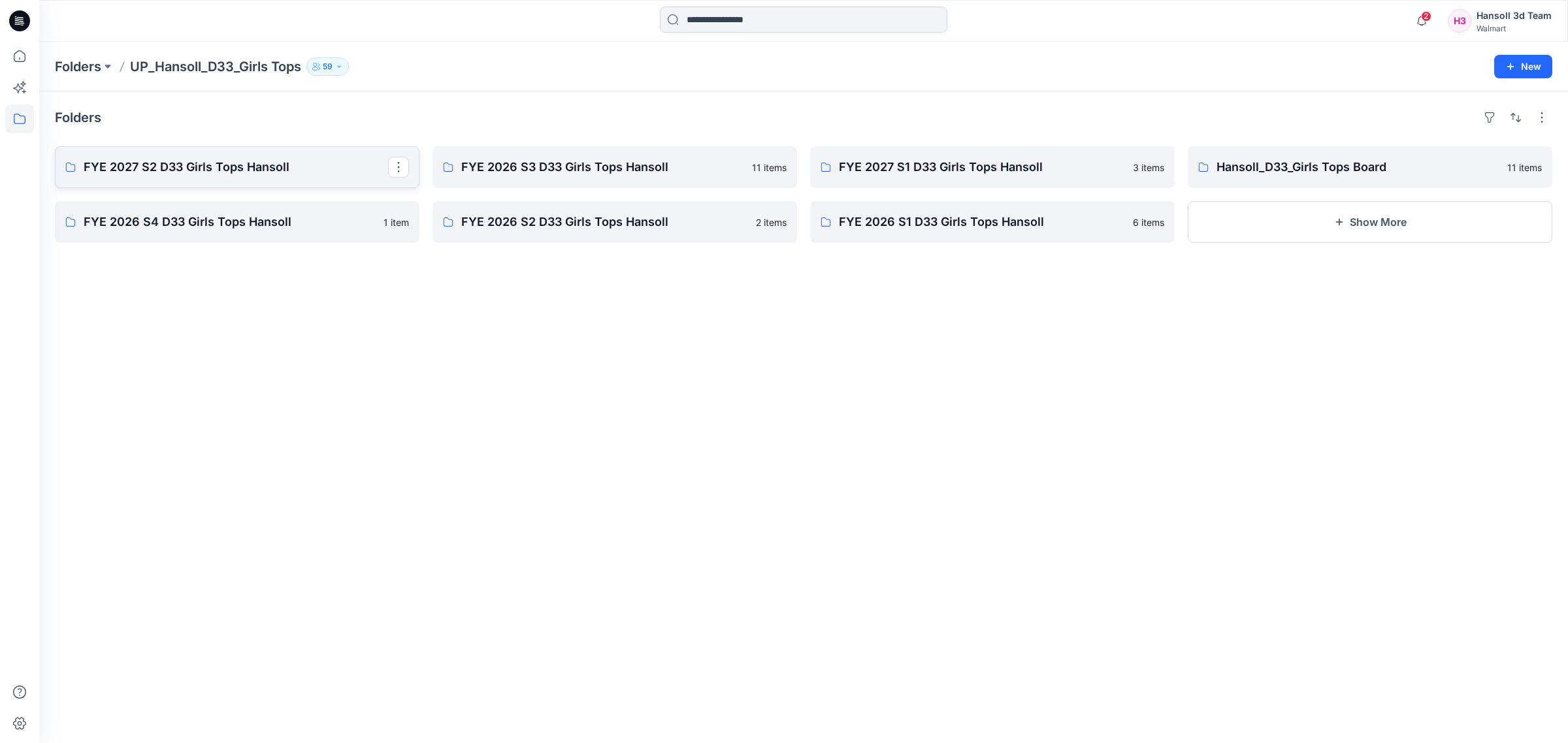
click at [228, 177] on link "FYE 2027 S2 D33 Girls Tops Hansoll" at bounding box center [237, 167] width 364 height 42
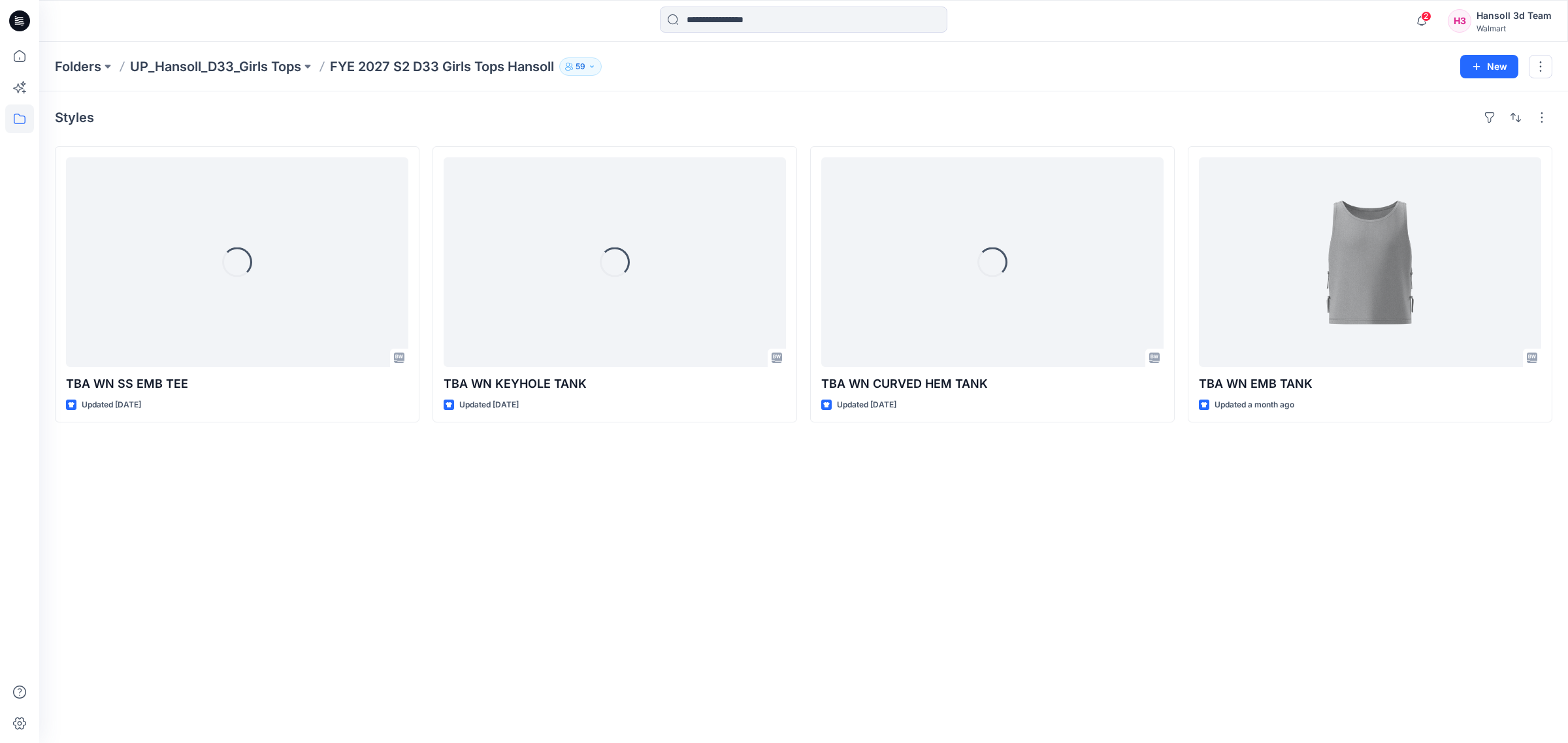
click at [564, 525] on div "Styles Loading... TBA WN SS EMB TEE Updated [DATE] Loading... TBA WN KEYHOLE TA…" at bounding box center [804, 417] width 1529 height 651
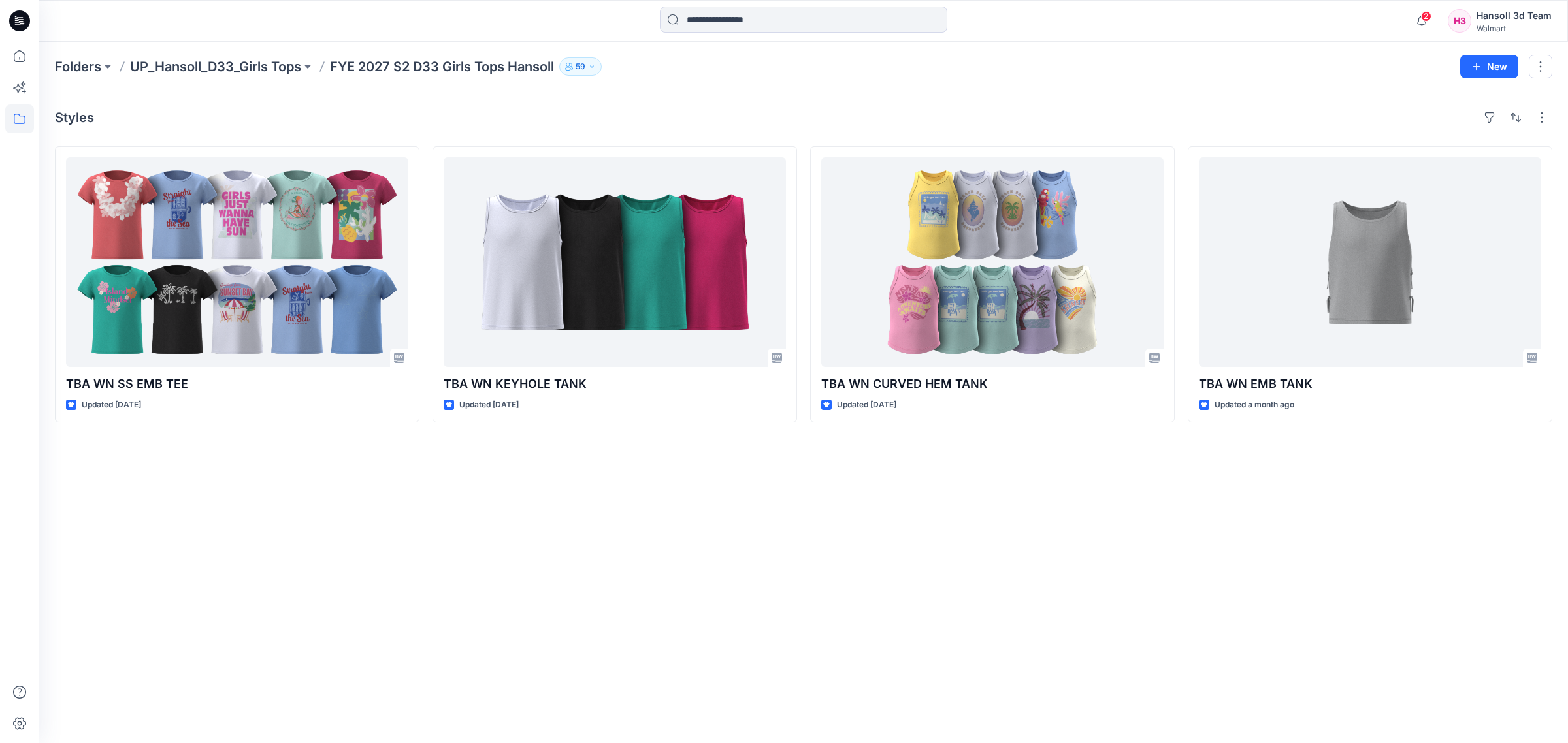
click at [575, 616] on div "Styles TBA WN SS EMB TEE Updated [DATE] TBA WN KEYHOLE TANK Updated [DATE] TBA …" at bounding box center [804, 417] width 1529 height 651
click at [567, 631] on div "Styles TBA WN SS EMB TEE Updated [DATE] TBA WN KEYHOLE TANK Updated [DATE] TBA …" at bounding box center [804, 417] width 1529 height 651
click at [544, 622] on div "Styles TBA WN SS EMB TEE Updated [DATE] TBA WN KEYHOLE TANK Updated [DATE] TBA …" at bounding box center [804, 417] width 1529 height 651
click at [592, 631] on div "Styles TBA WN SS EMB TEE Updated [DATE] TBA WN KEYHOLE TANK Updated [DATE] TBA …" at bounding box center [804, 417] width 1529 height 651
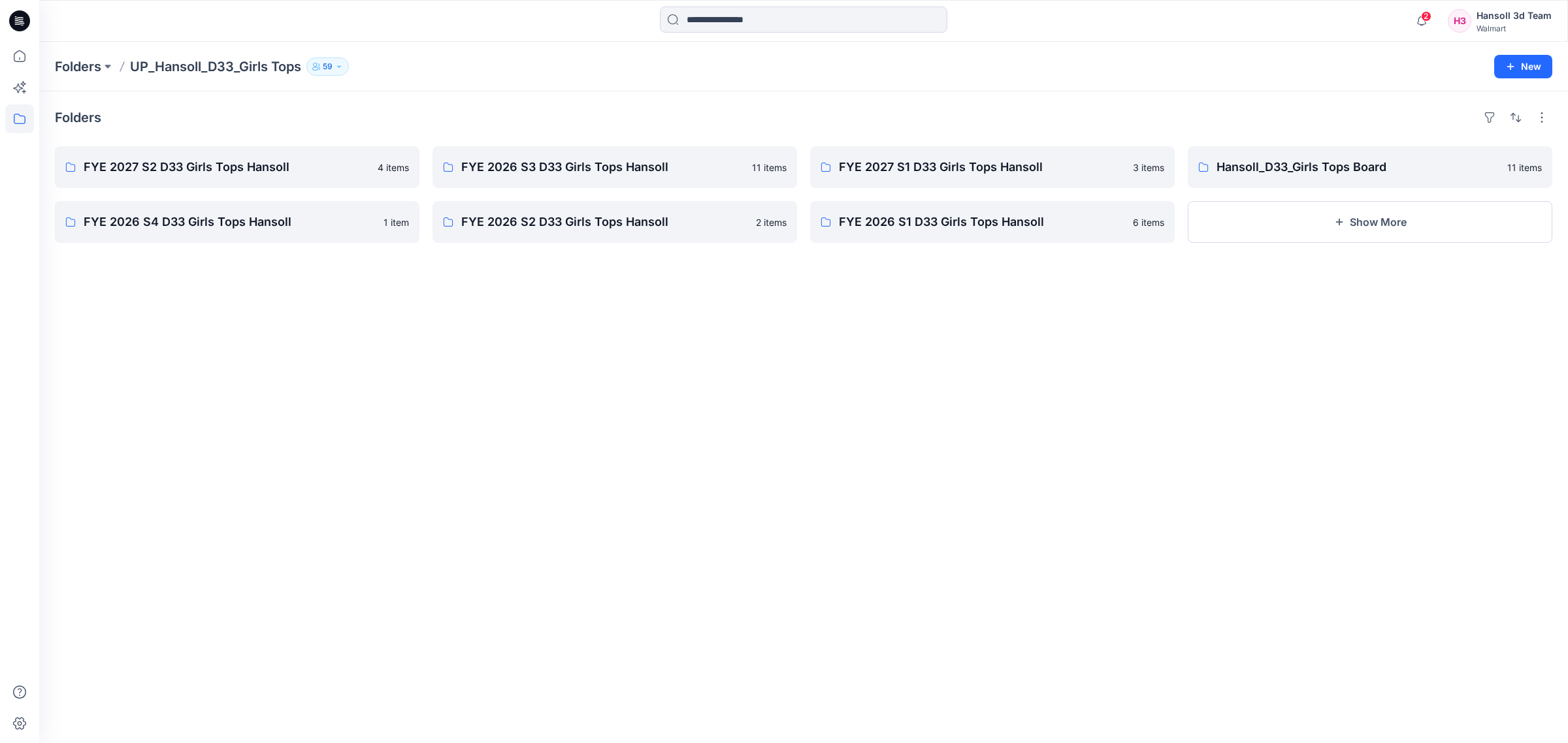
click at [707, 547] on div "Folders FYE 2027 S2 D33 Girls Tops Hansoll 4 items FYE 2026 S4 D33 Girls Tops H…" at bounding box center [804, 417] width 1529 height 651
click at [921, 615] on div "Folders FYE 2027 S2 D33 Girls Tops Hansoll 4 items FYE 2026 S4 D33 Girls Tops H…" at bounding box center [804, 417] width 1529 height 651
click at [553, 540] on div "Folders FYE 2027 S2 D33 Girls Tops Hansoll 4 items FYE 2026 S4 D33 Girls Tops H…" at bounding box center [804, 417] width 1529 height 651
